Goal: Information Seeking & Learning: Learn about a topic

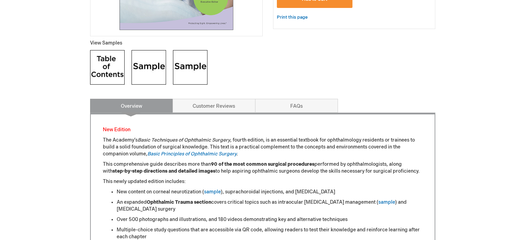
scroll to position [276, 0]
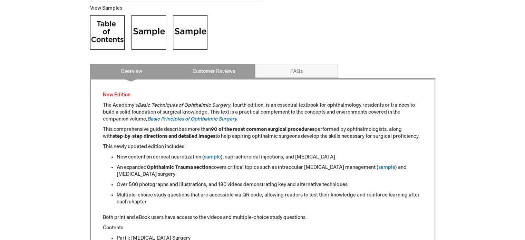
click at [210, 71] on link "Customer Reviews" at bounding box center [214, 71] width 83 height 14
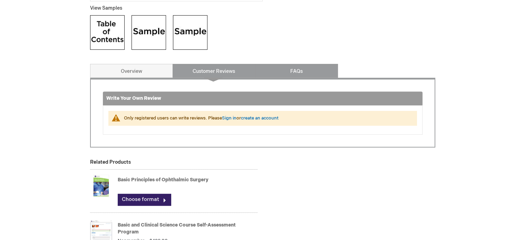
click at [293, 67] on link "FAQs" at bounding box center [296, 71] width 83 height 14
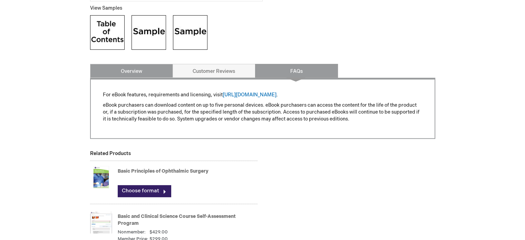
click at [122, 70] on link "Overview" at bounding box center [131, 71] width 83 height 14
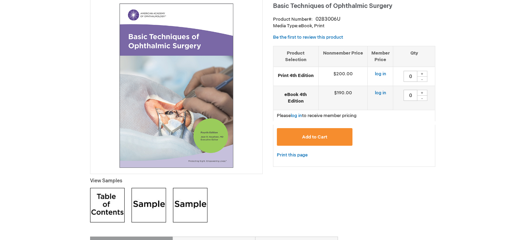
scroll to position [98, 0]
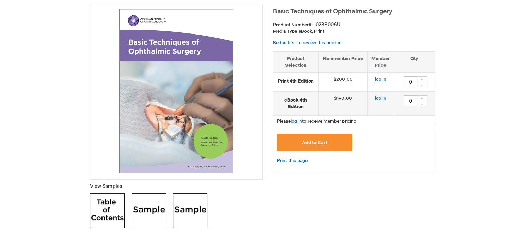
click at [293, 80] on strong "Print 4th Edition" at bounding box center [296, 81] width 38 height 7
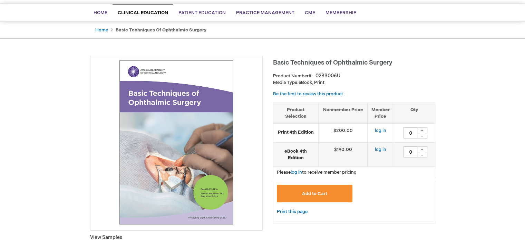
scroll to position [64, 0]
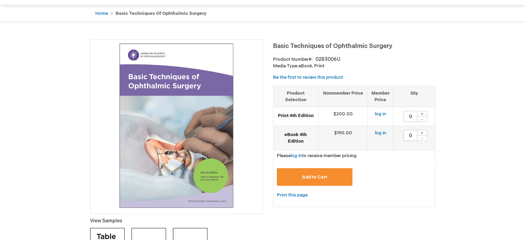
click at [341, 117] on td "$200.00" at bounding box center [343, 116] width 49 height 19
click at [284, 120] on td "Print 4th Edition" at bounding box center [296, 116] width 45 height 19
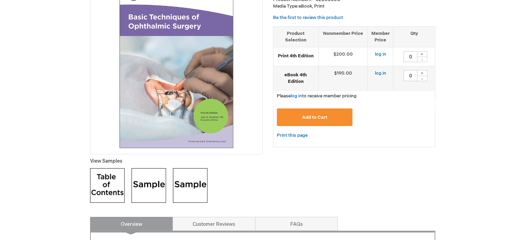
scroll to position [167, 0]
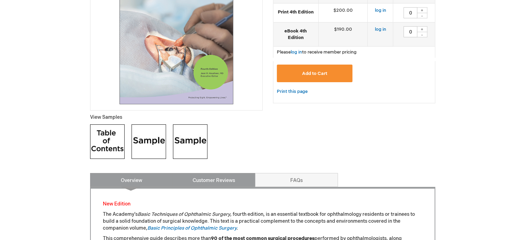
click at [244, 182] on link "Customer Reviews" at bounding box center [214, 180] width 83 height 14
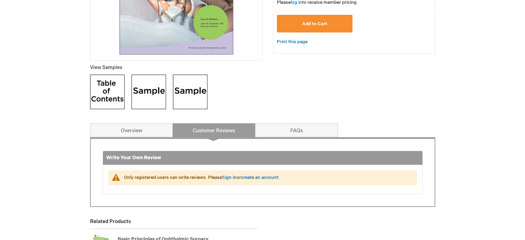
scroll to position [202, 0]
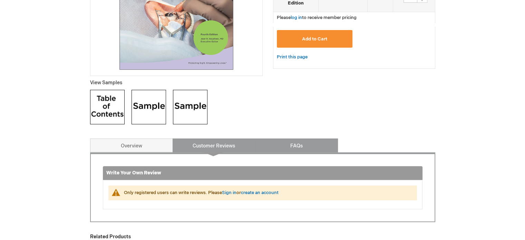
click at [295, 145] on link "FAQs" at bounding box center [296, 146] width 83 height 14
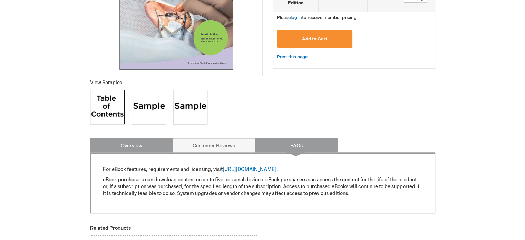
click at [155, 148] on link "Overview" at bounding box center [131, 146] width 83 height 14
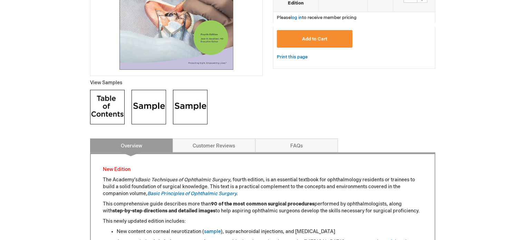
click at [109, 113] on img at bounding box center [107, 107] width 35 height 35
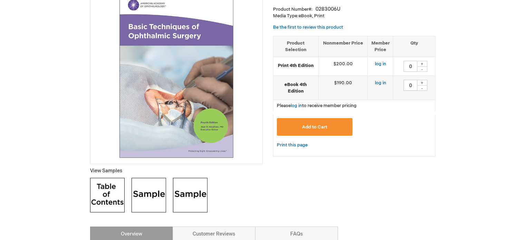
scroll to position [98, 0]
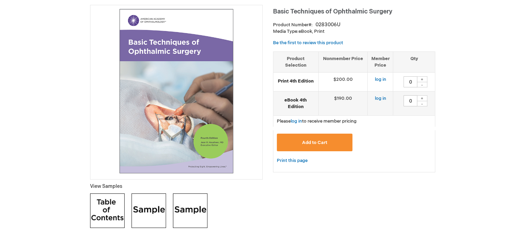
click at [303, 84] on strong "Print 4th Edition" at bounding box center [296, 81] width 38 height 7
click at [380, 83] on td "log in" at bounding box center [381, 82] width 26 height 19
click at [379, 83] on td "log in" at bounding box center [381, 82] width 26 height 19
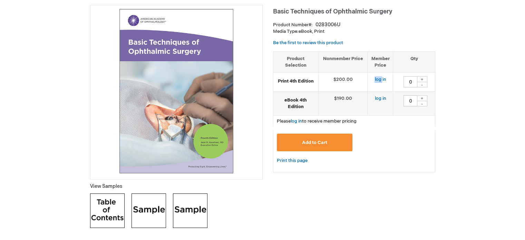
click at [379, 83] on td "log in" at bounding box center [381, 82] width 26 height 19
click at [357, 78] on td "$200.00" at bounding box center [343, 82] width 49 height 19
click at [306, 84] on strong "Print 4th Edition" at bounding box center [296, 81] width 38 height 7
click at [306, 83] on strong "Print 4th Edition" at bounding box center [296, 81] width 38 height 7
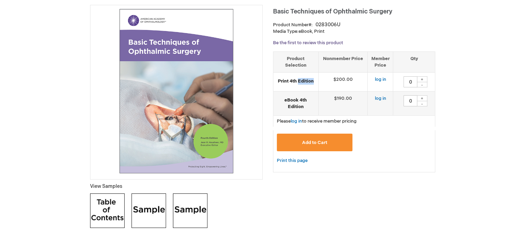
click at [316, 43] on link "Be the first to review this product" at bounding box center [308, 43] width 70 height 6
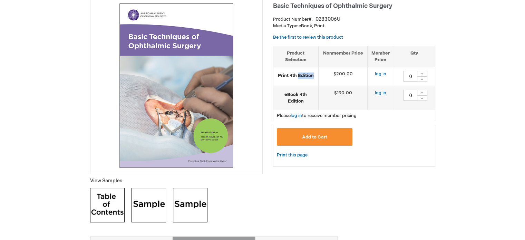
scroll to position [93, 0]
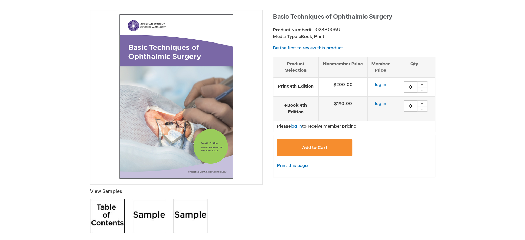
click at [315, 103] on strong "eBook 4th Edition" at bounding box center [296, 108] width 38 height 13
click at [266, 49] on div "Basic Techniques of Ophthalmic Surgery Product Number 0283006U Media Type: eBoo…" at bounding box center [262, 183] width 345 height 346
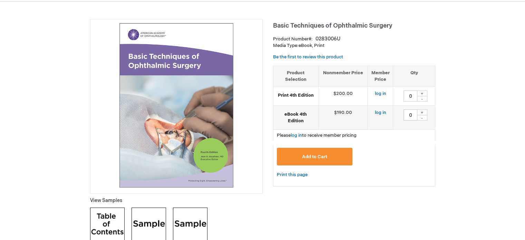
scroll to position [104, 0]
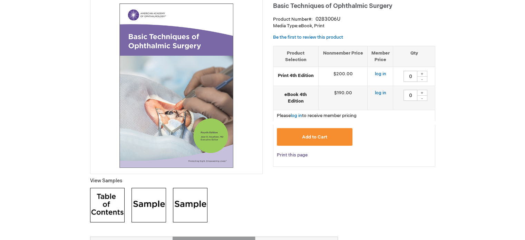
click at [303, 156] on link "Print this page" at bounding box center [292, 155] width 31 height 9
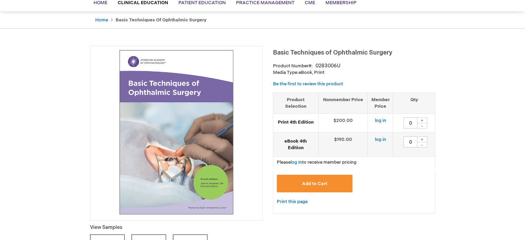
scroll to position [69, 0]
